Goal: Browse casually

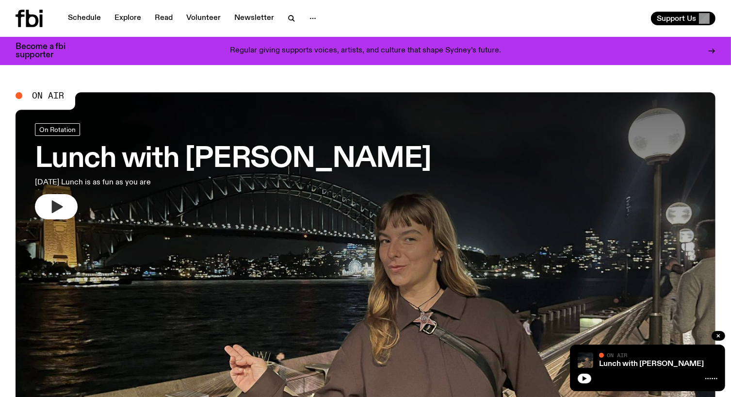
click at [58, 206] on icon "button" at bounding box center [57, 206] width 11 height 13
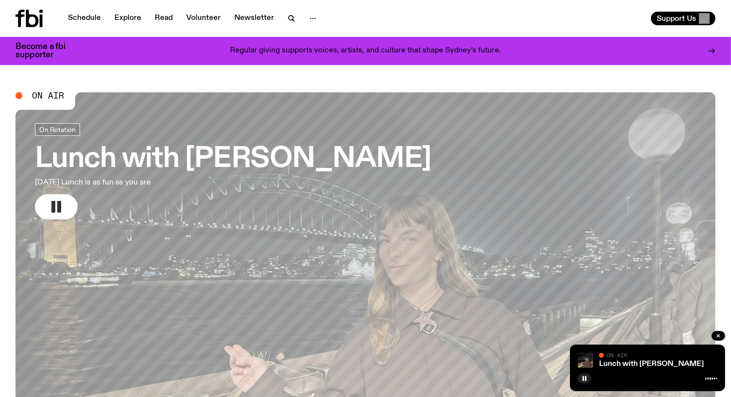
click at [47, 200] on button "button" at bounding box center [56, 206] width 43 height 25
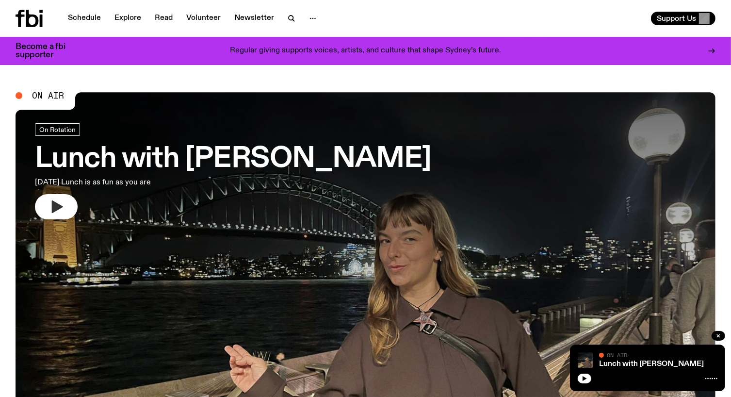
click at [64, 205] on button "button" at bounding box center [56, 206] width 43 height 25
